Goal: Navigation & Orientation: Go to known website

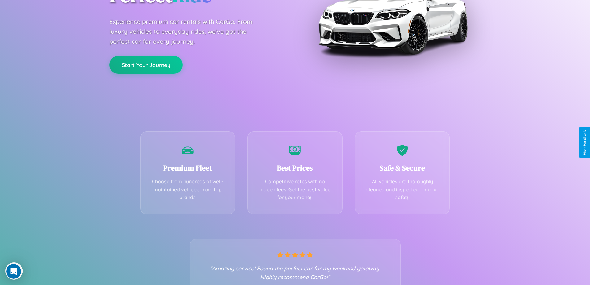
scroll to position [122, 0]
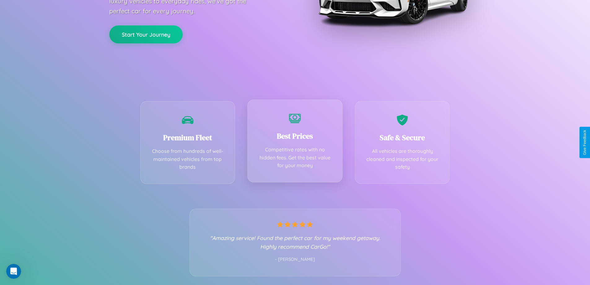
click at [295, 142] on div "Best Prices Competitive rates with no hidden fees. Get the best value for your …" at bounding box center [295, 140] width 95 height 83
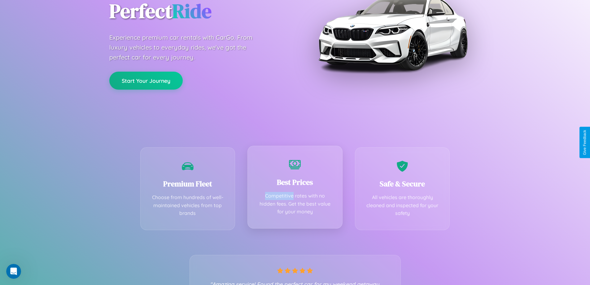
scroll to position [0, 0]
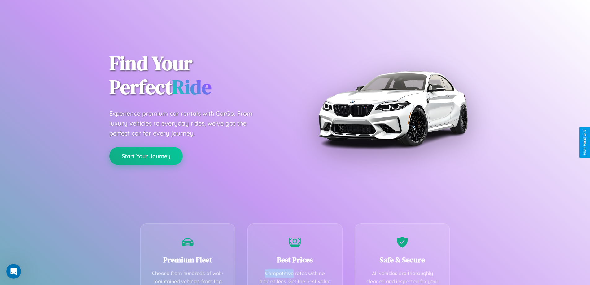
click at [146, 156] on button "Start Your Journey" at bounding box center [145, 156] width 73 height 18
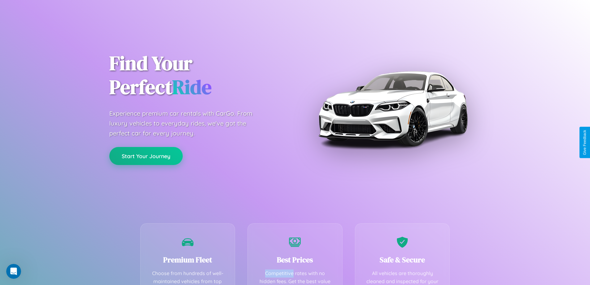
click at [146, 156] on button "Start Your Journey" at bounding box center [145, 156] width 73 height 18
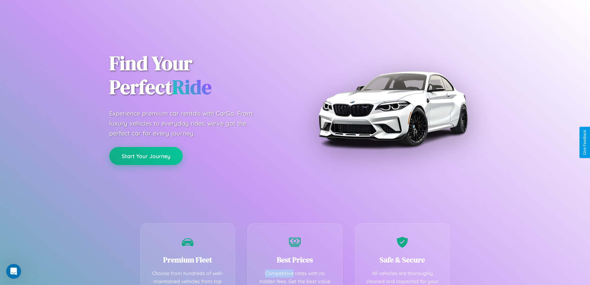
click at [146, 156] on button "Start Your Journey" at bounding box center [145, 156] width 73 height 18
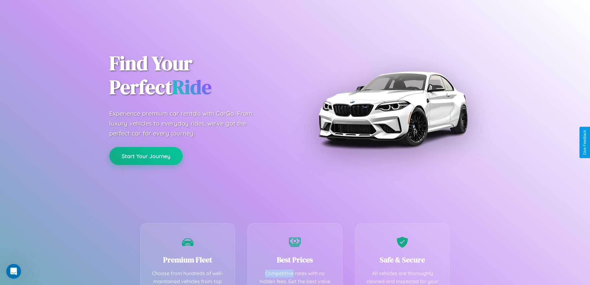
click at [146, 156] on button "Start Your Journey" at bounding box center [145, 156] width 73 height 18
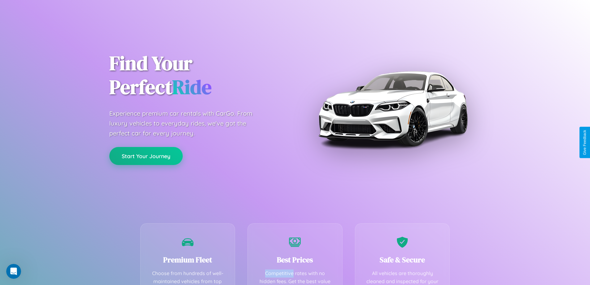
click at [146, 156] on button "Start Your Journey" at bounding box center [145, 156] width 73 height 18
